Goal: Navigation & Orientation: Find specific page/section

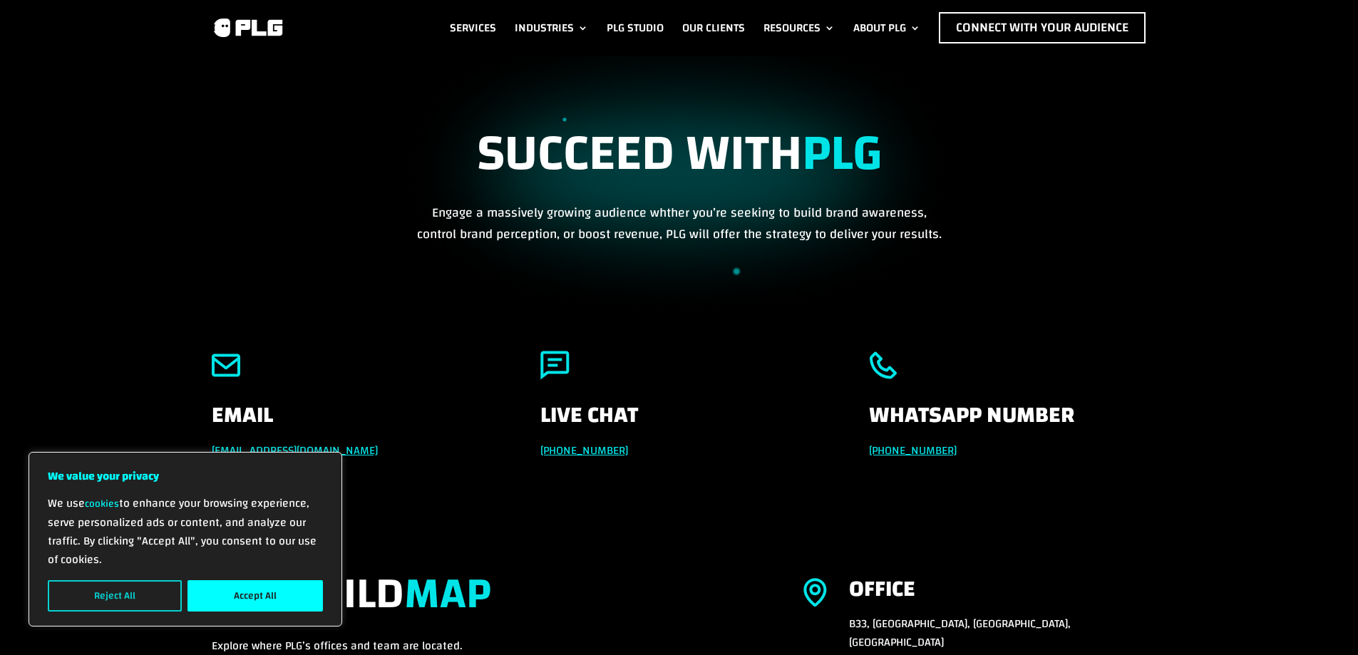
click at [111, 595] on button "Reject All" at bounding box center [115, 595] width 134 height 31
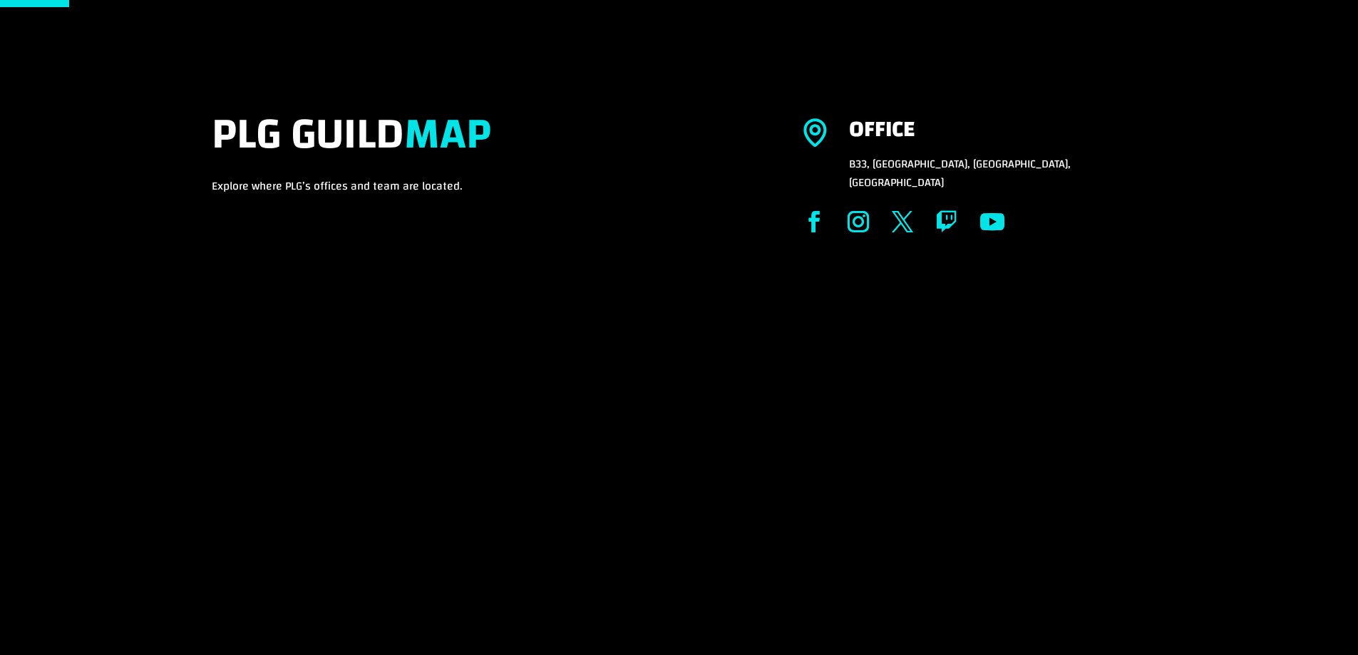
scroll to position [499, 0]
